Goal: Find specific page/section: Locate a particular part of the current website

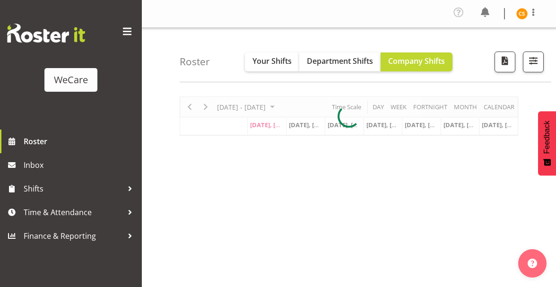
click at [132, 31] on span at bounding box center [127, 31] width 15 height 15
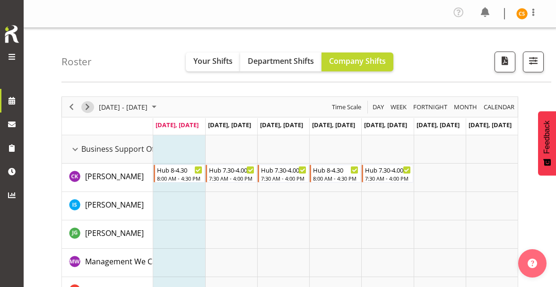
click at [89, 107] on span "Next" at bounding box center [87, 107] width 11 height 12
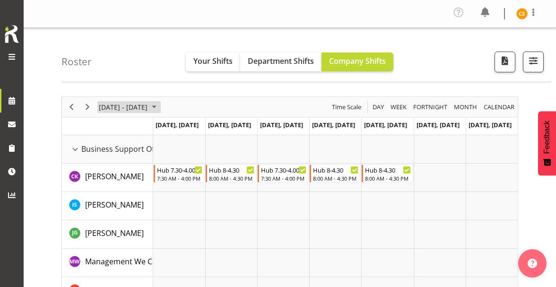
click at [160, 108] on span "September 15 - 21, 2025" at bounding box center [153, 107] width 11 height 12
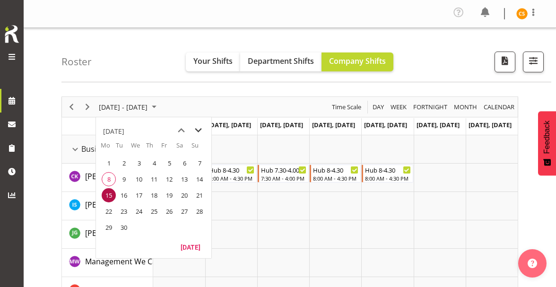
click at [197, 128] on span "next month" at bounding box center [198, 130] width 17 height 17
click at [111, 195] on span "13" at bounding box center [109, 195] width 14 height 14
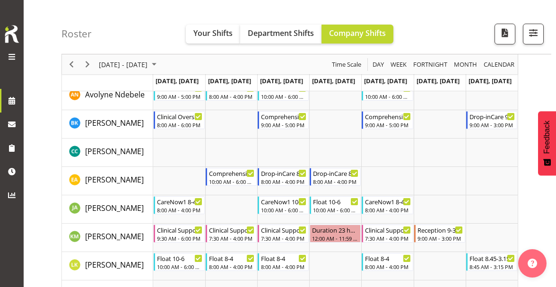
scroll to position [520, 0]
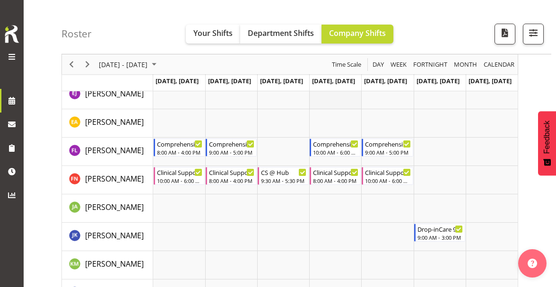
scroll to position [2929, 0]
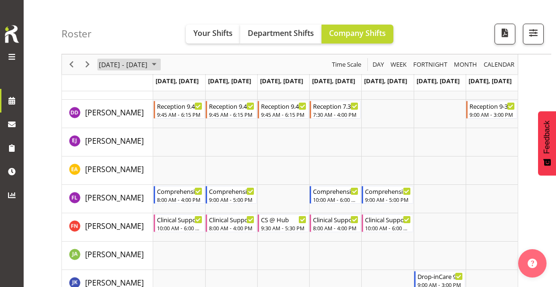
click at [148, 69] on span "[DATE] - [DATE]" at bounding box center [123, 65] width 51 height 12
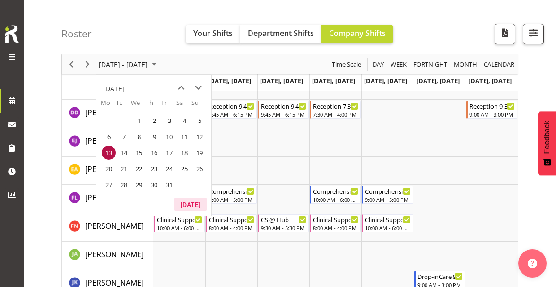
click at [191, 199] on button "[DATE]" at bounding box center [190, 204] width 32 height 13
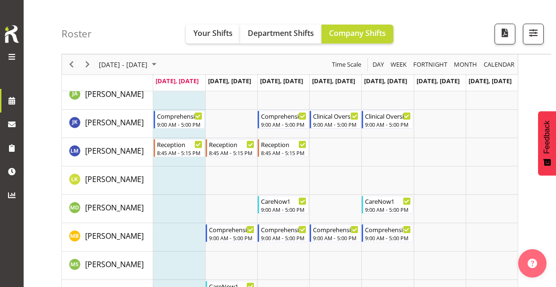
scroll to position [1227, 0]
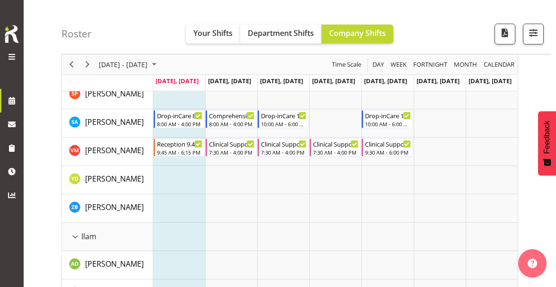
drag, startPoint x: 50, startPoint y: 142, endPoint x: 38, endPoint y: 157, distance: 18.5
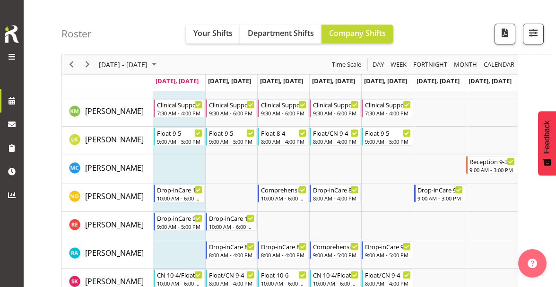
scroll to position [0, 0]
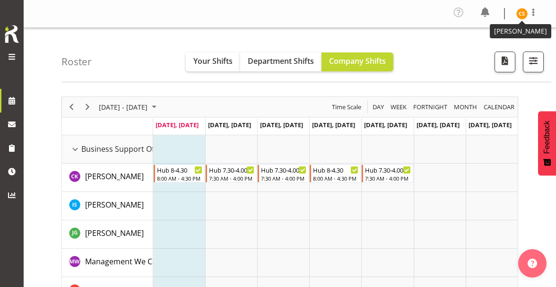
click at [522, 17] on img at bounding box center [521, 13] width 11 height 11
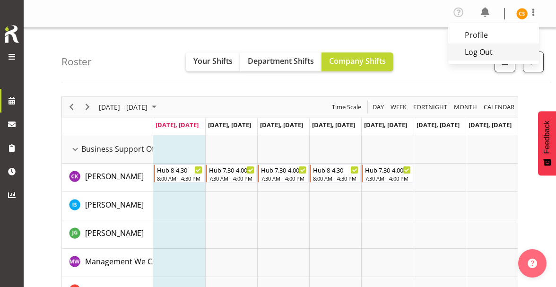
click at [509, 52] on link "Log Out" at bounding box center [493, 51] width 91 height 17
